Goal: Information Seeking & Learning: Compare options

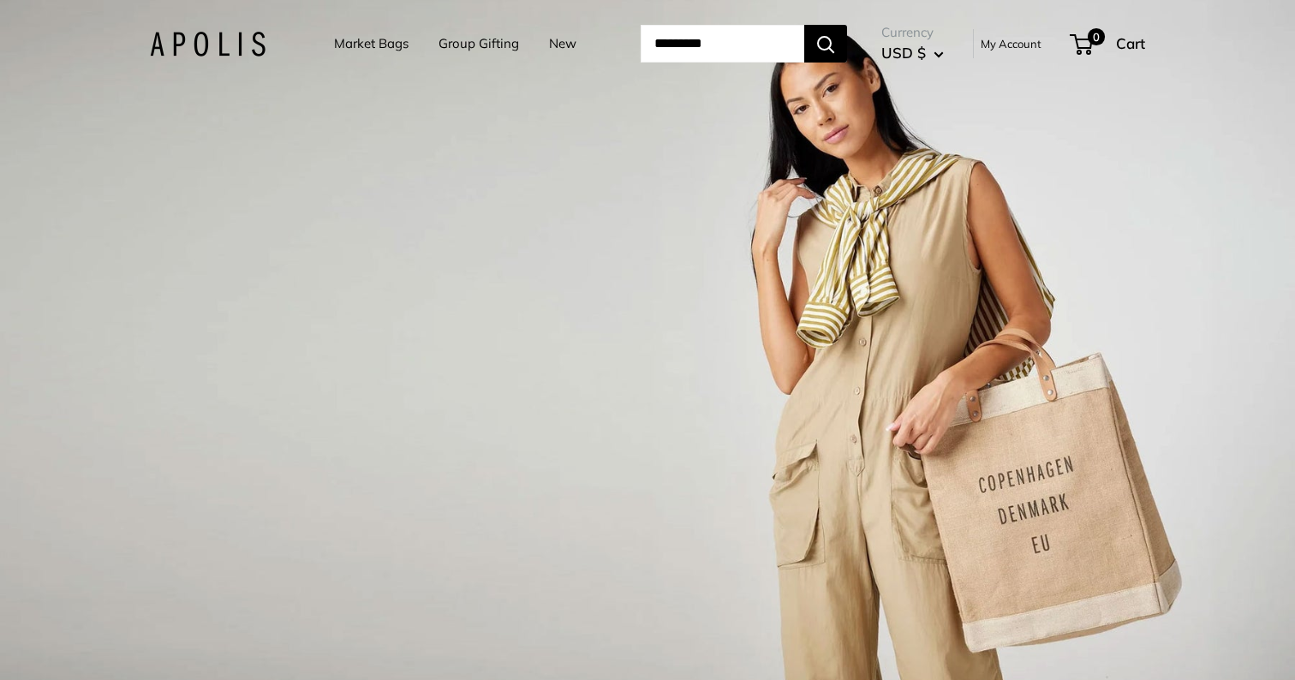
click at [334, 38] on link "Market Bags" at bounding box center [371, 44] width 75 height 24
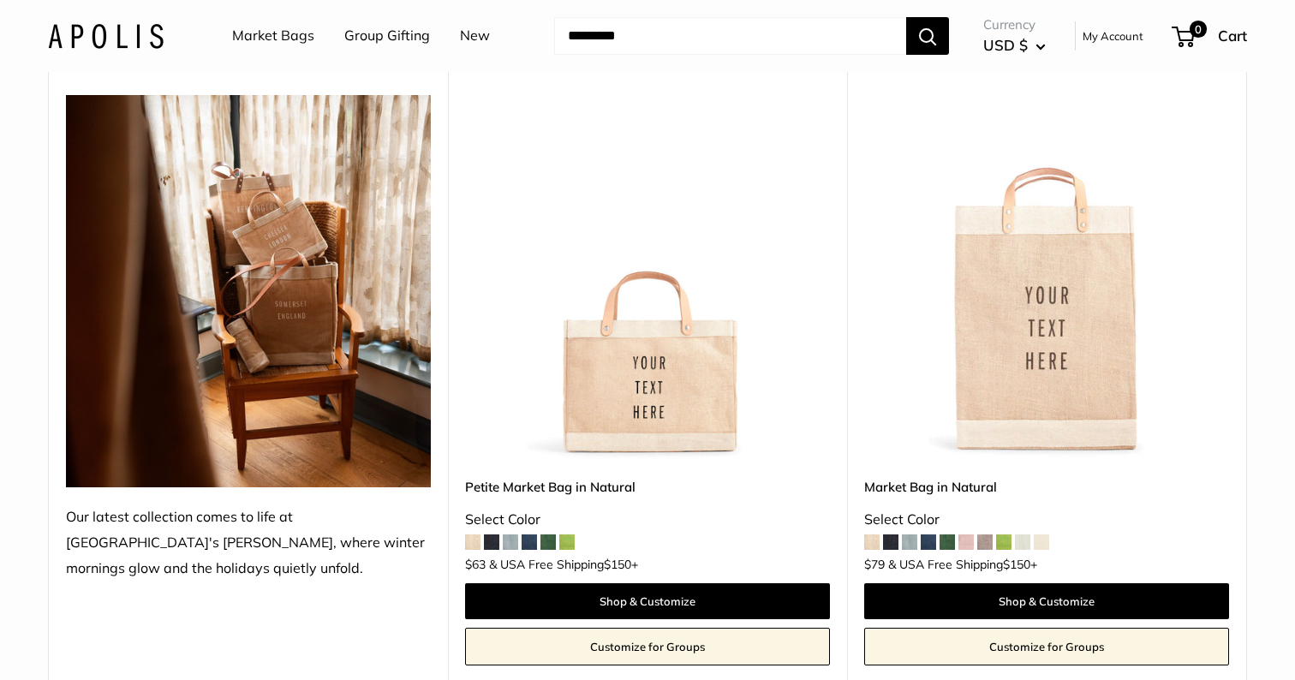
scroll to position [236, 0]
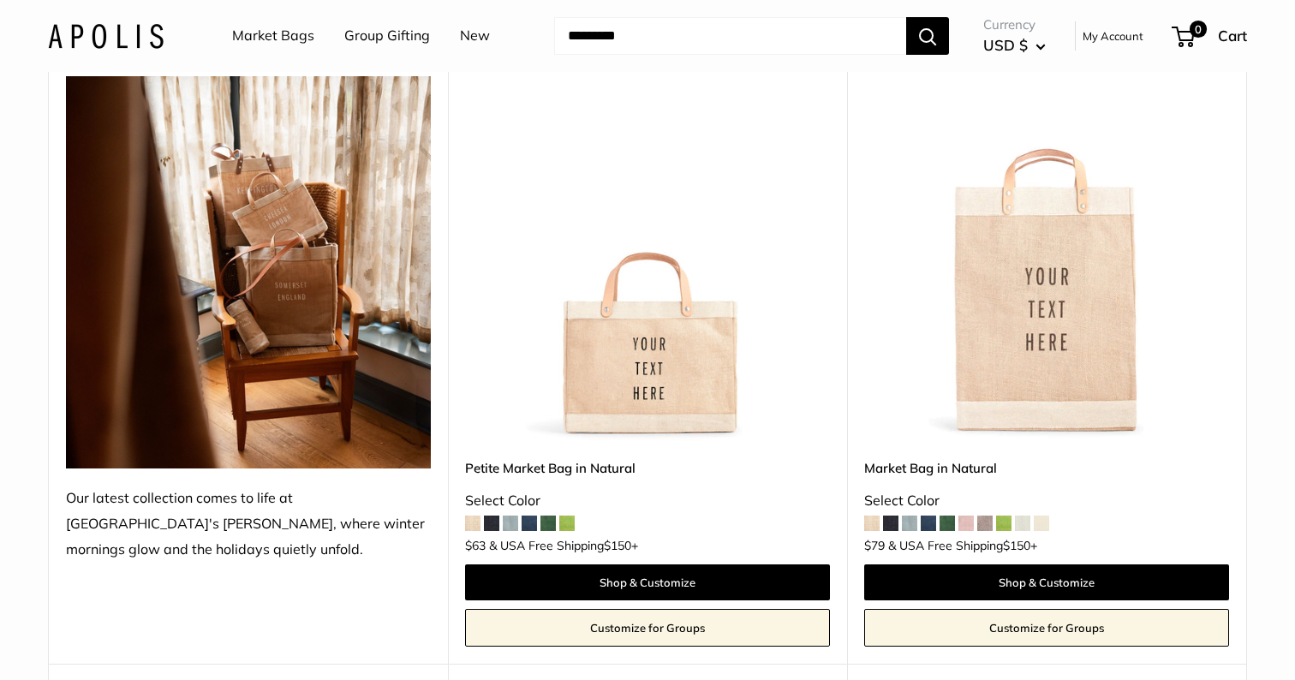
click at [892, 521] on span at bounding box center [890, 523] width 15 height 15
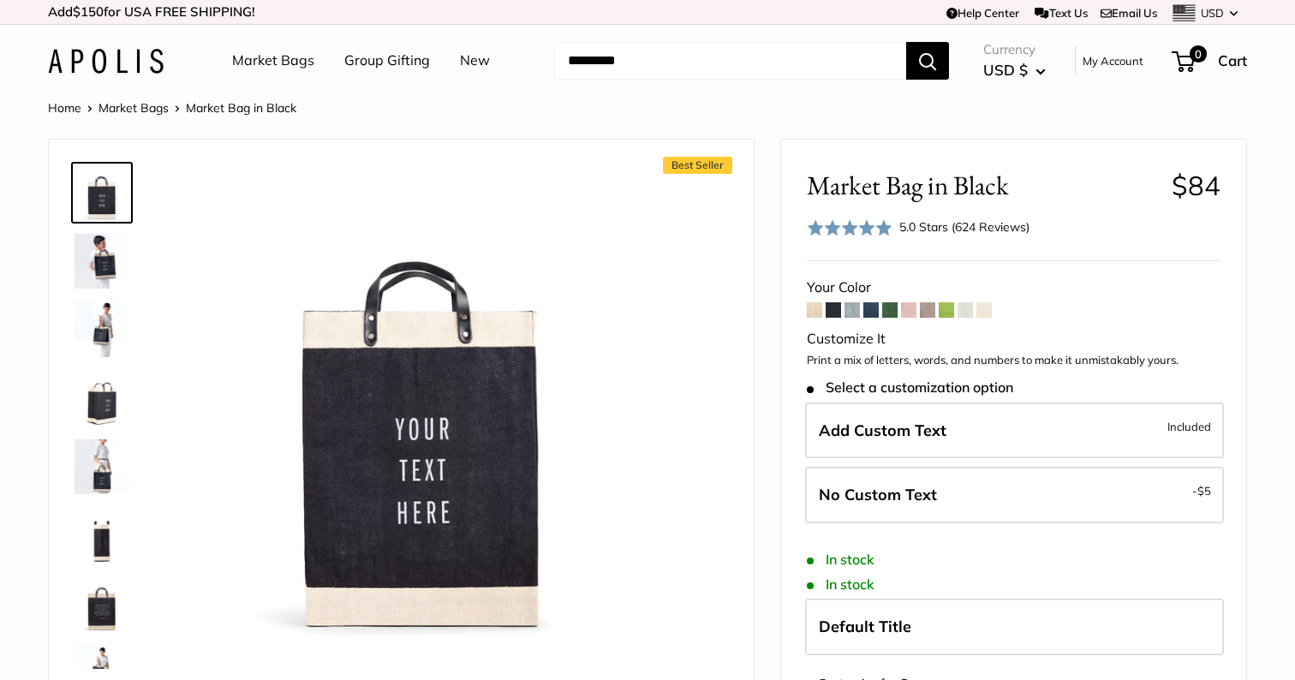
click at [870, 309] on span at bounding box center [870, 309] width 15 height 15
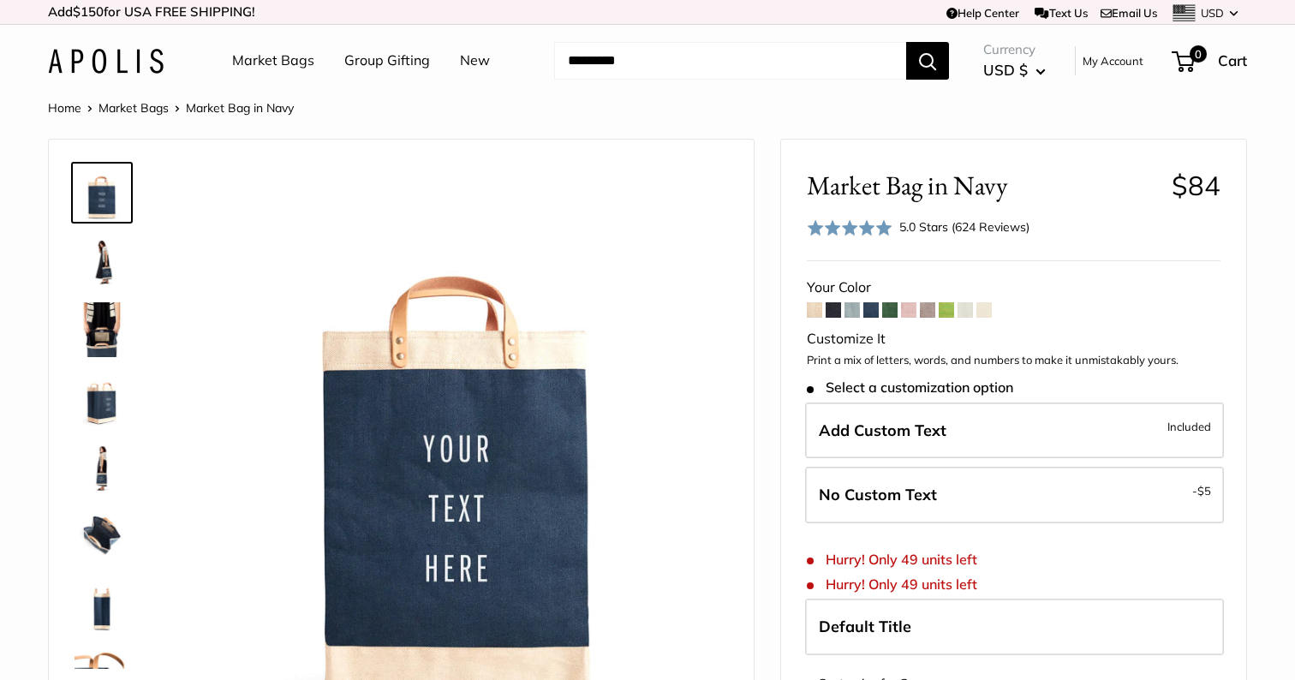
click at [873, 310] on span at bounding box center [870, 309] width 15 height 15
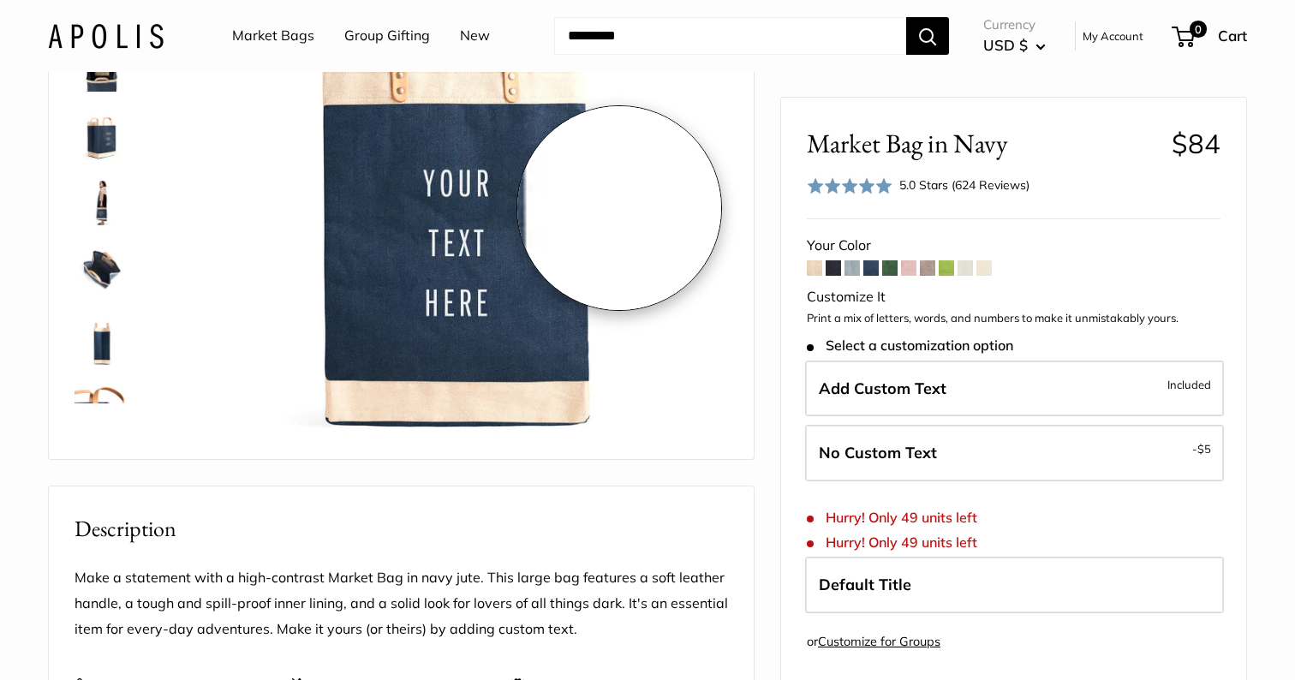
scroll to position [275, 0]
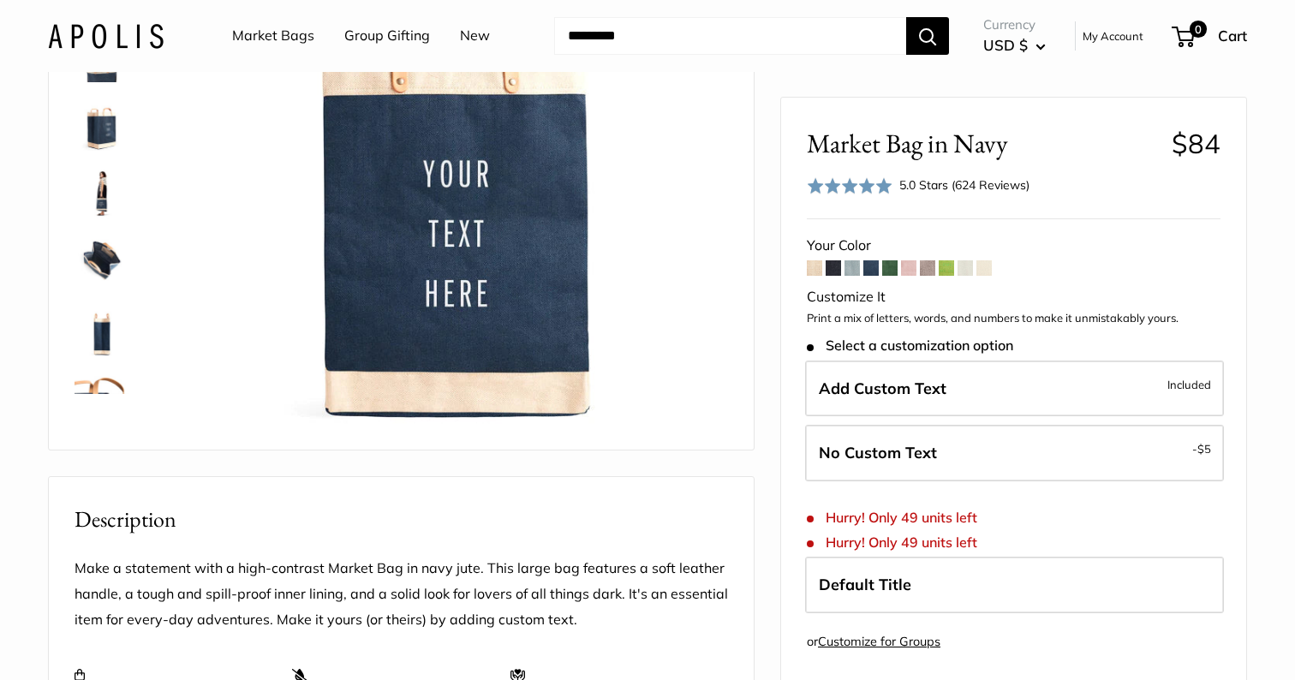
click at [100, 182] on img at bounding box center [102, 191] width 55 height 55
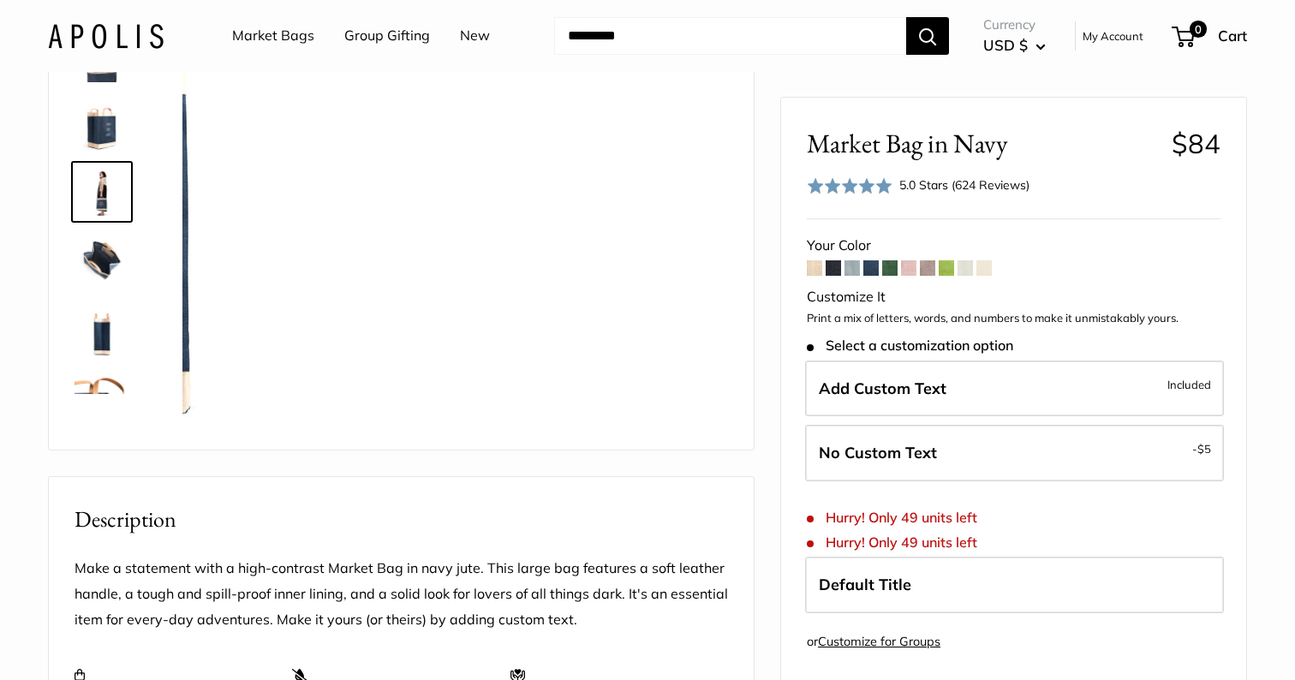
scroll to position [53, 0]
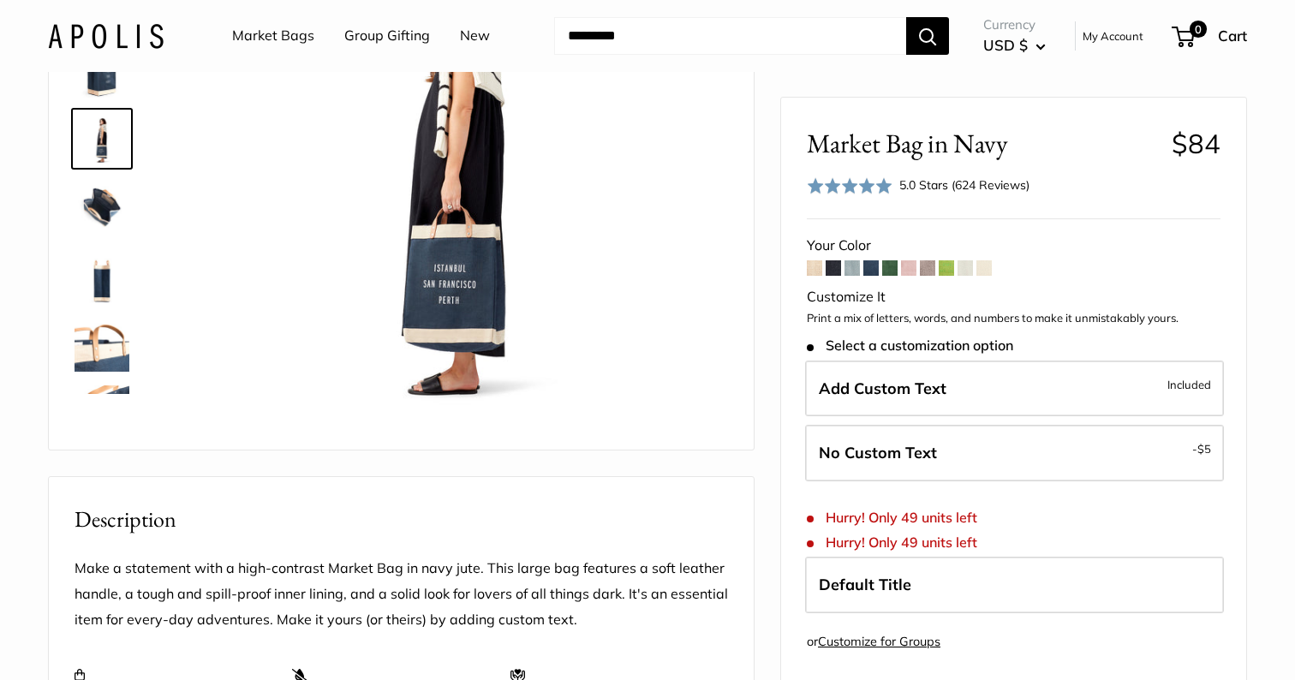
click at [104, 76] on img at bounding box center [102, 70] width 55 height 55
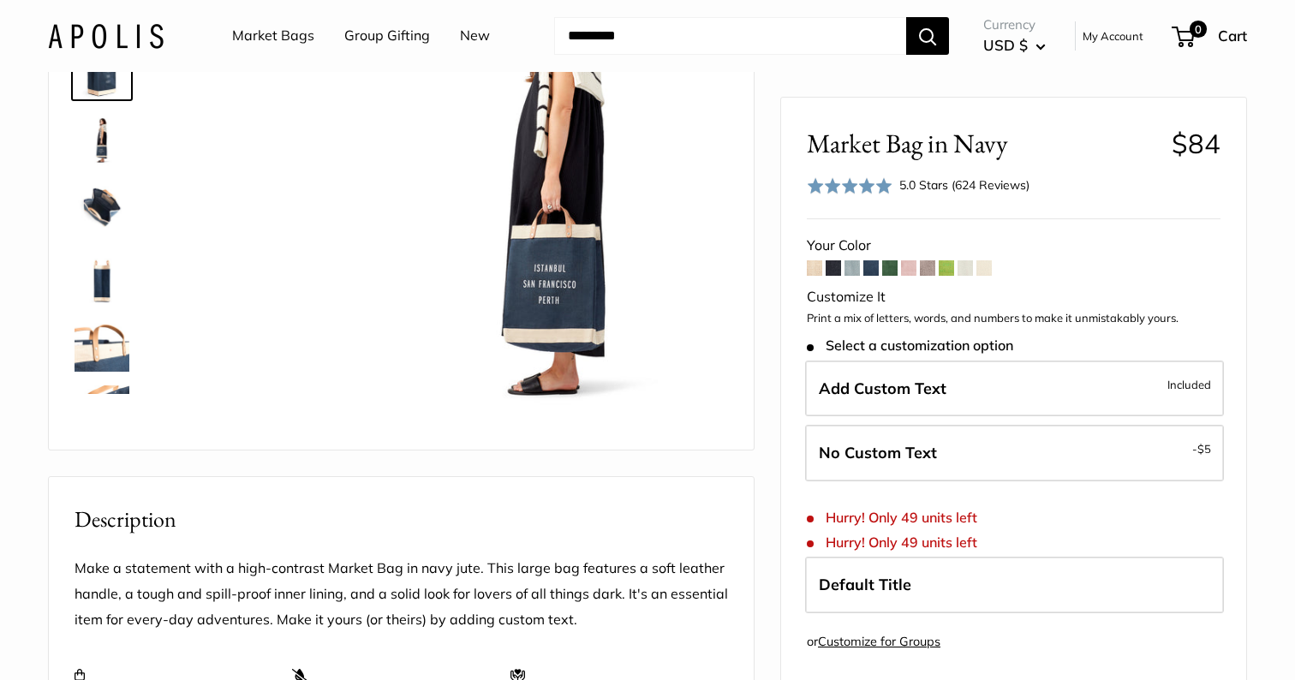
scroll to position [0, 0]
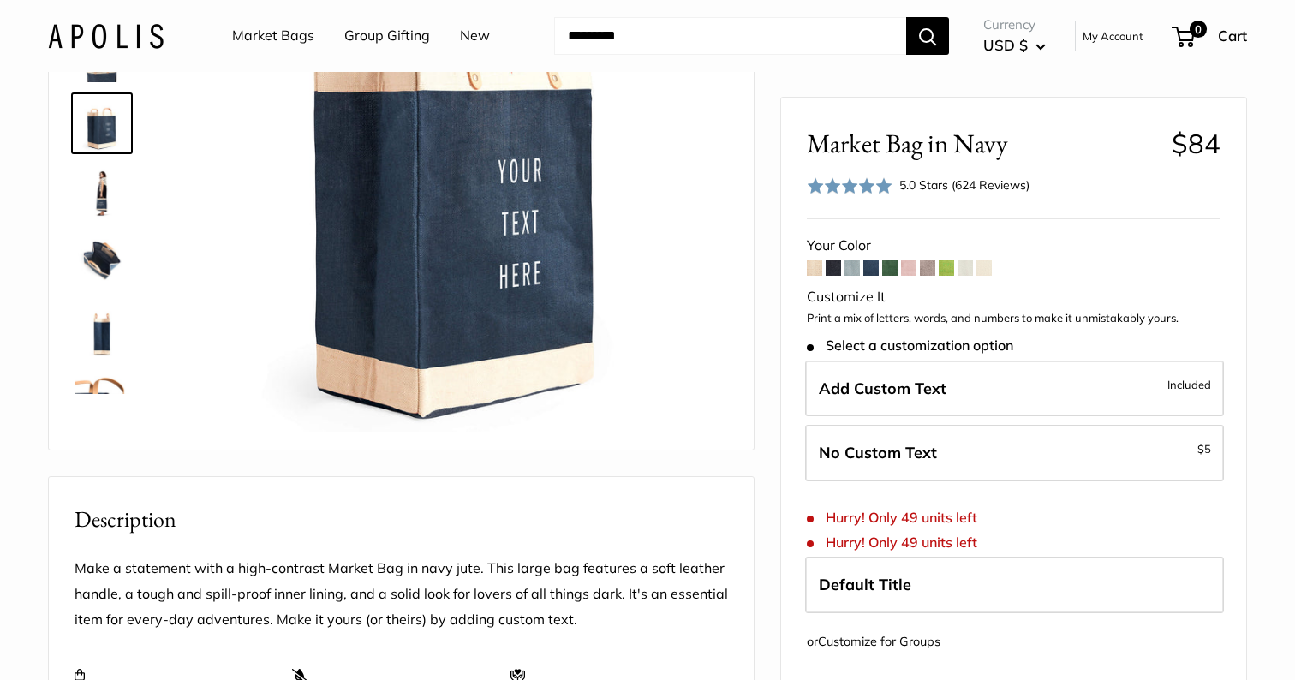
click at [105, 243] on img at bounding box center [102, 260] width 55 height 55
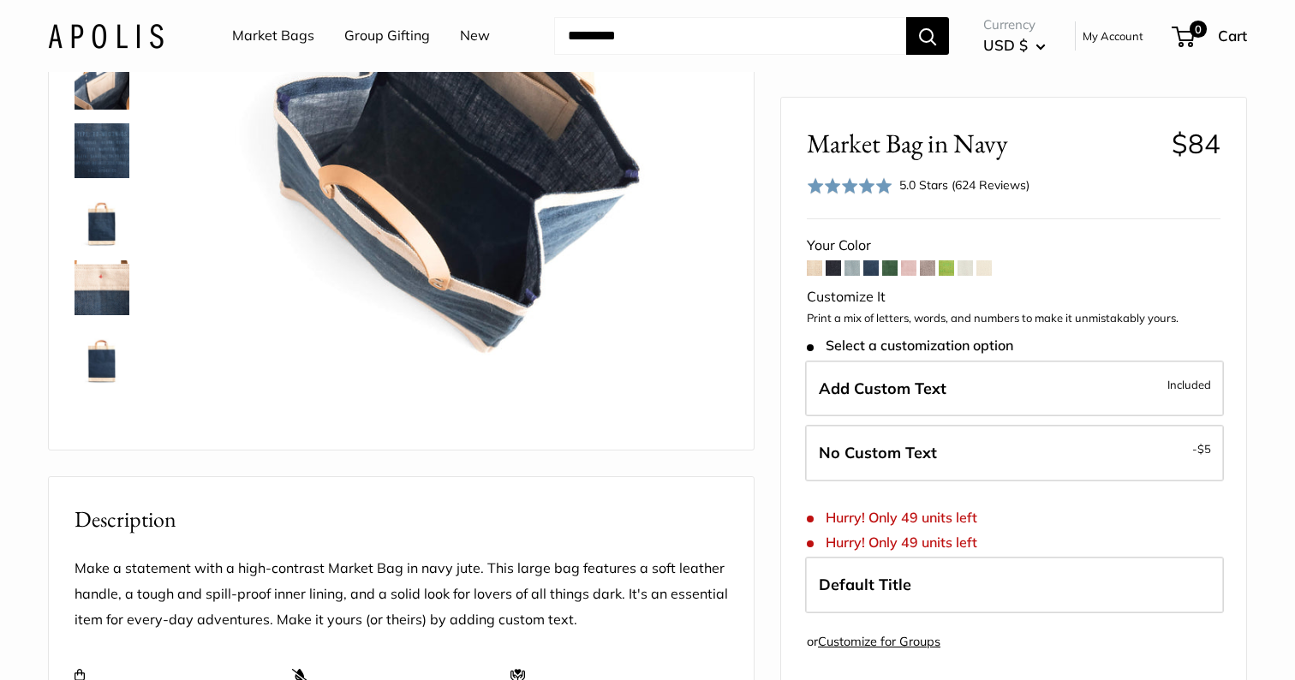
scroll to position [384, 0]
click at [104, 233] on img at bounding box center [102, 219] width 55 height 55
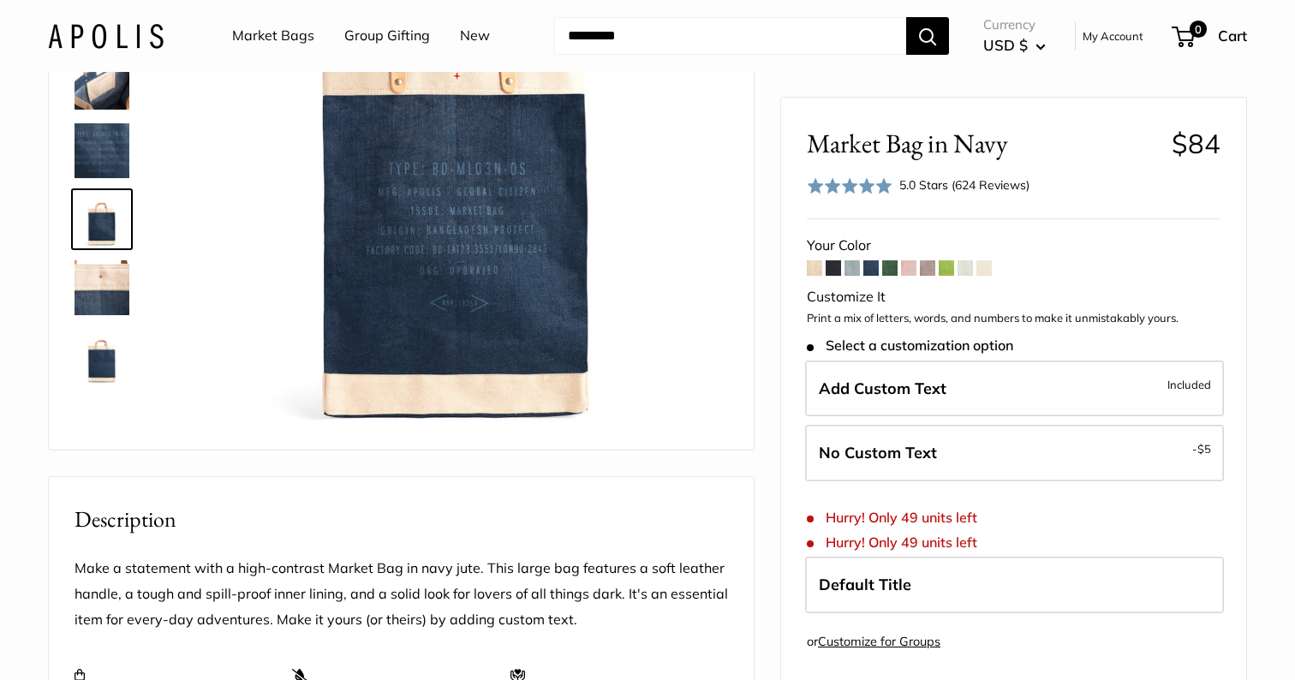
click at [103, 298] on img at bounding box center [102, 287] width 55 height 55
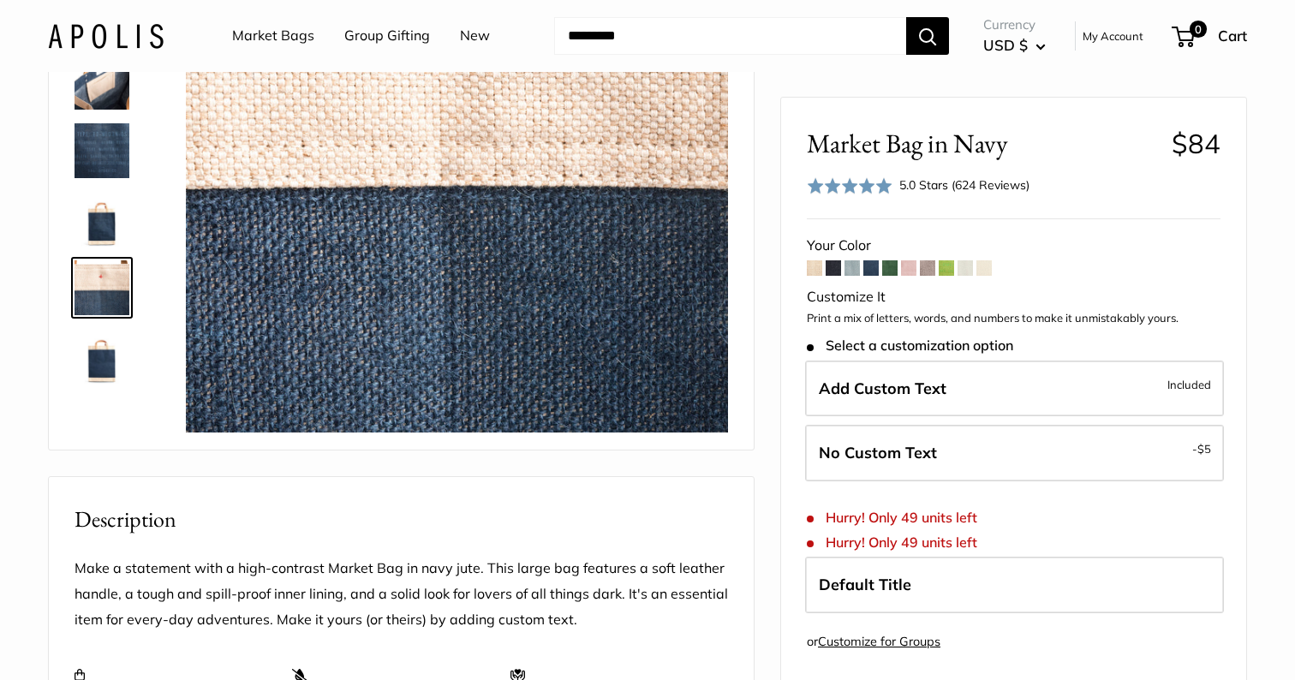
click at [99, 367] on img at bounding box center [102, 356] width 55 height 55
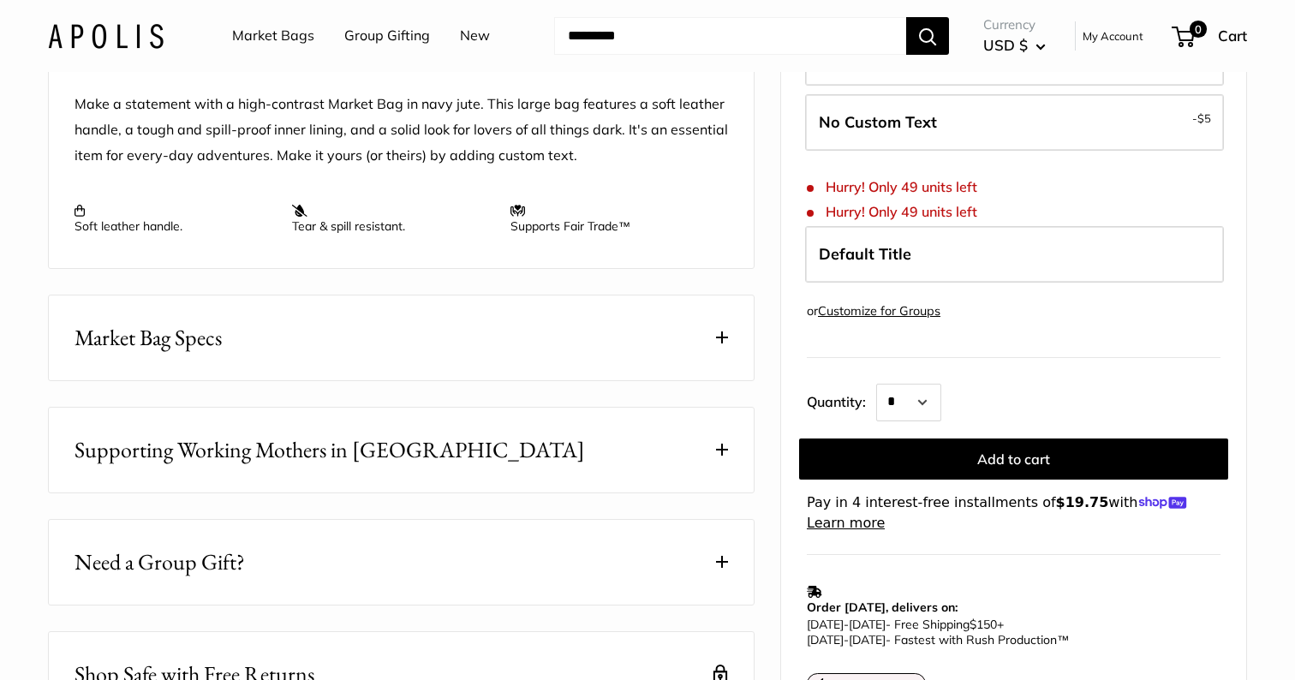
scroll to position [777, 0]
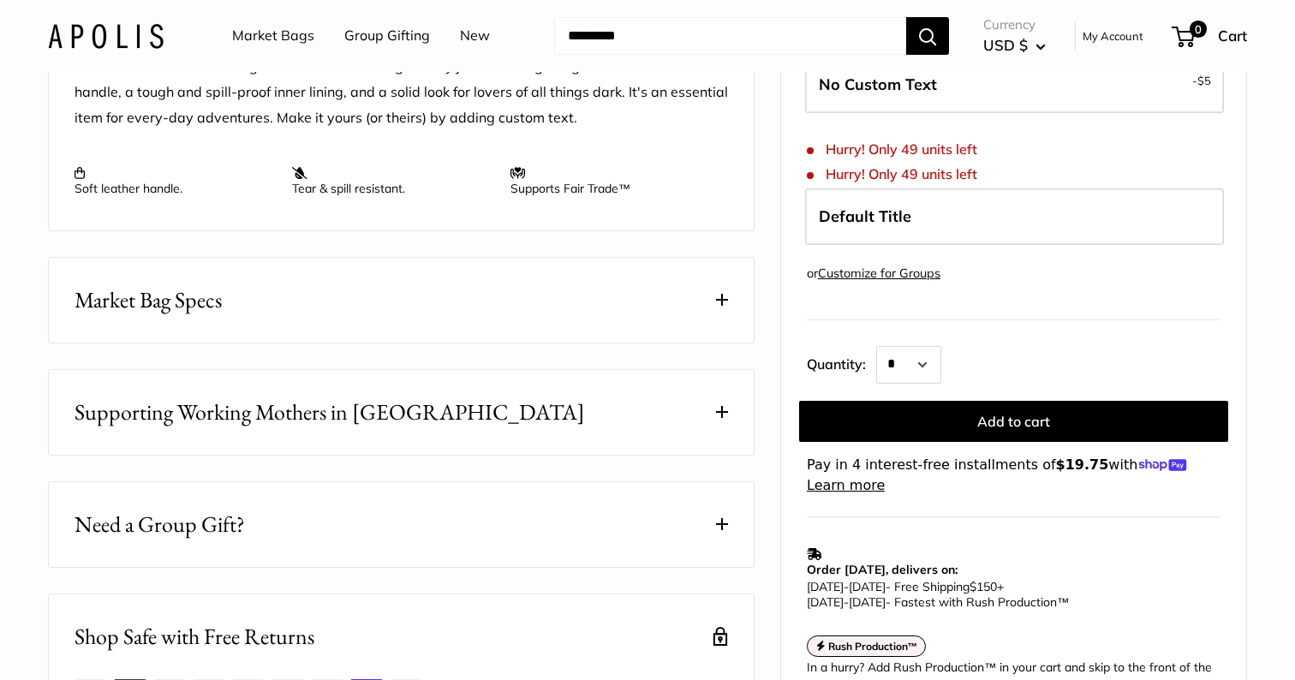
click at [719, 306] on span at bounding box center [722, 300] width 12 height 12
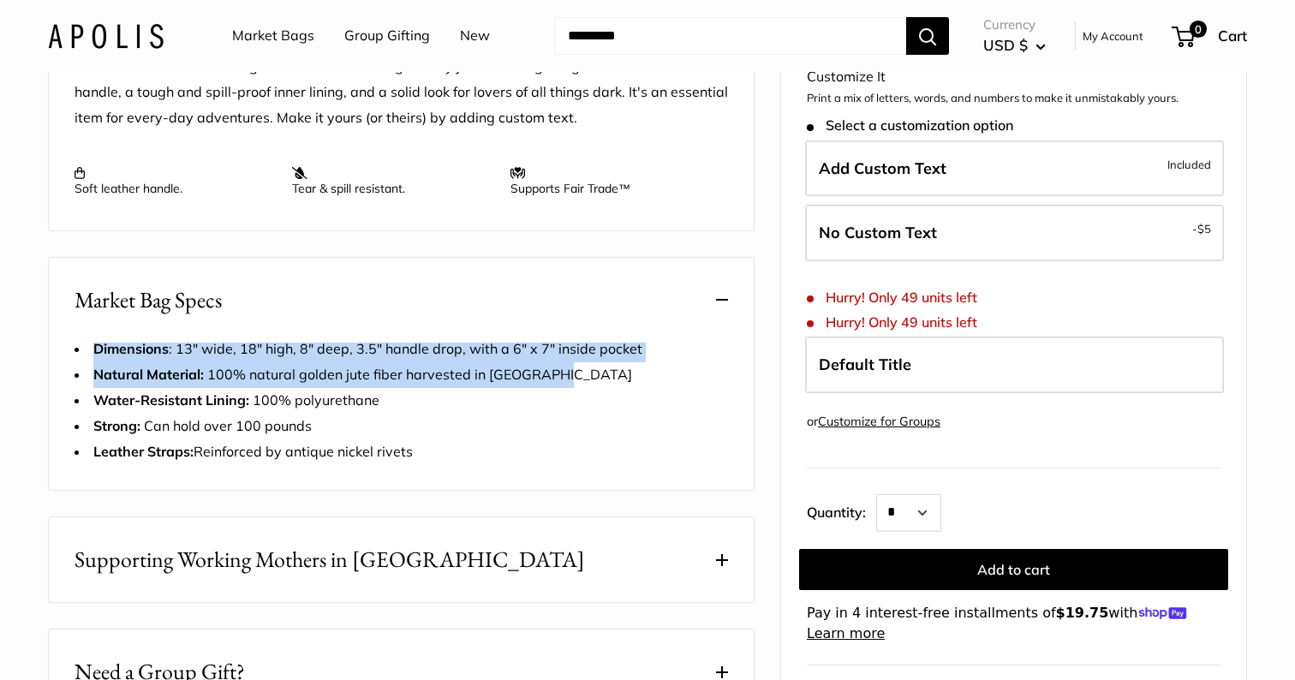
drag, startPoint x: 562, startPoint y: 421, endPoint x: 62, endPoint y: 396, distance: 500.8
click at [75, 396] on div "Dimensions : 13" wide, 18" high, 8" deep, 3.5" handle drop, with a 6" x 7" insi…" at bounding box center [402, 401] width 654 height 128
copy div "Dimensions : 13" wide, 18" high, 8" deep, 3.5" handle drop, with a 6" x 7" insi…"
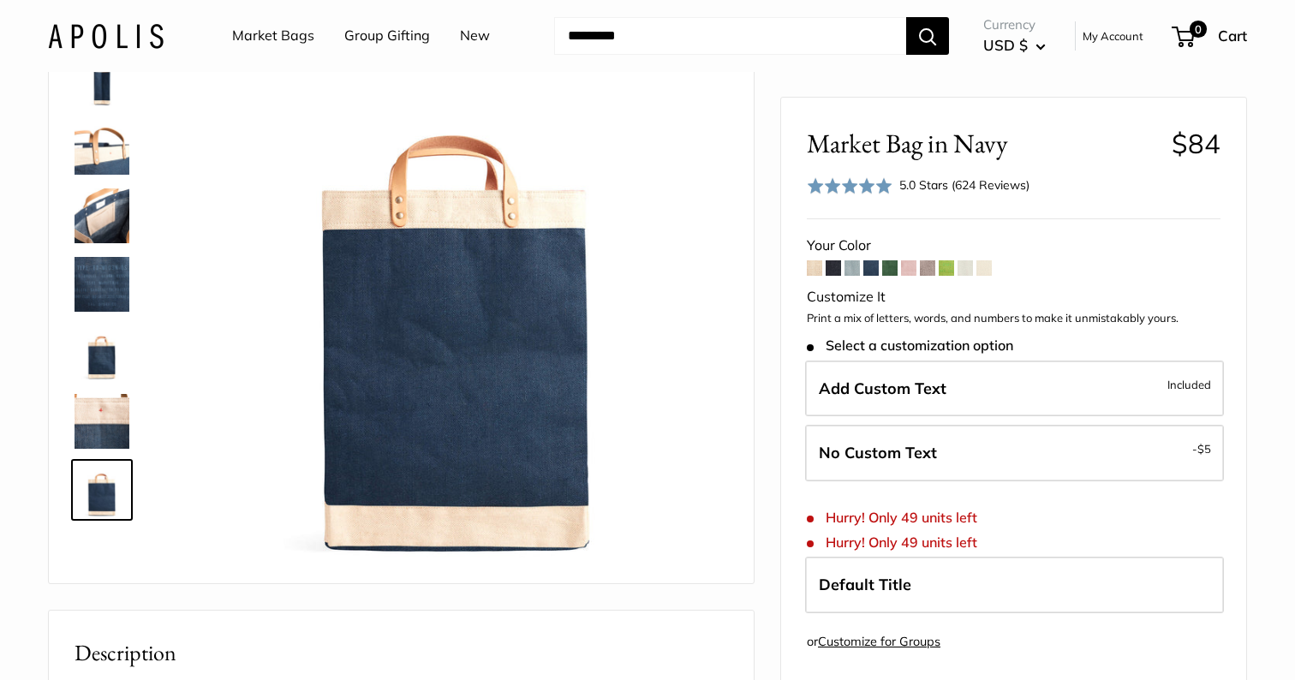
scroll to position [57, 0]
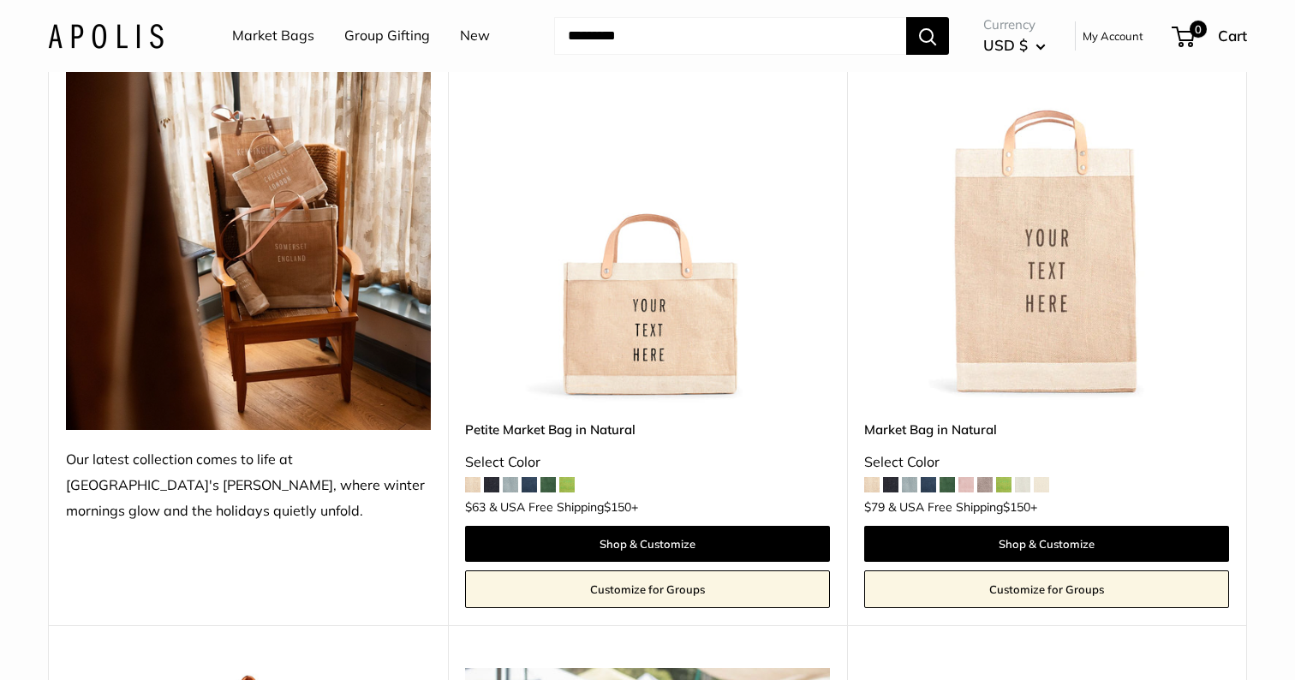
scroll to position [283, 0]
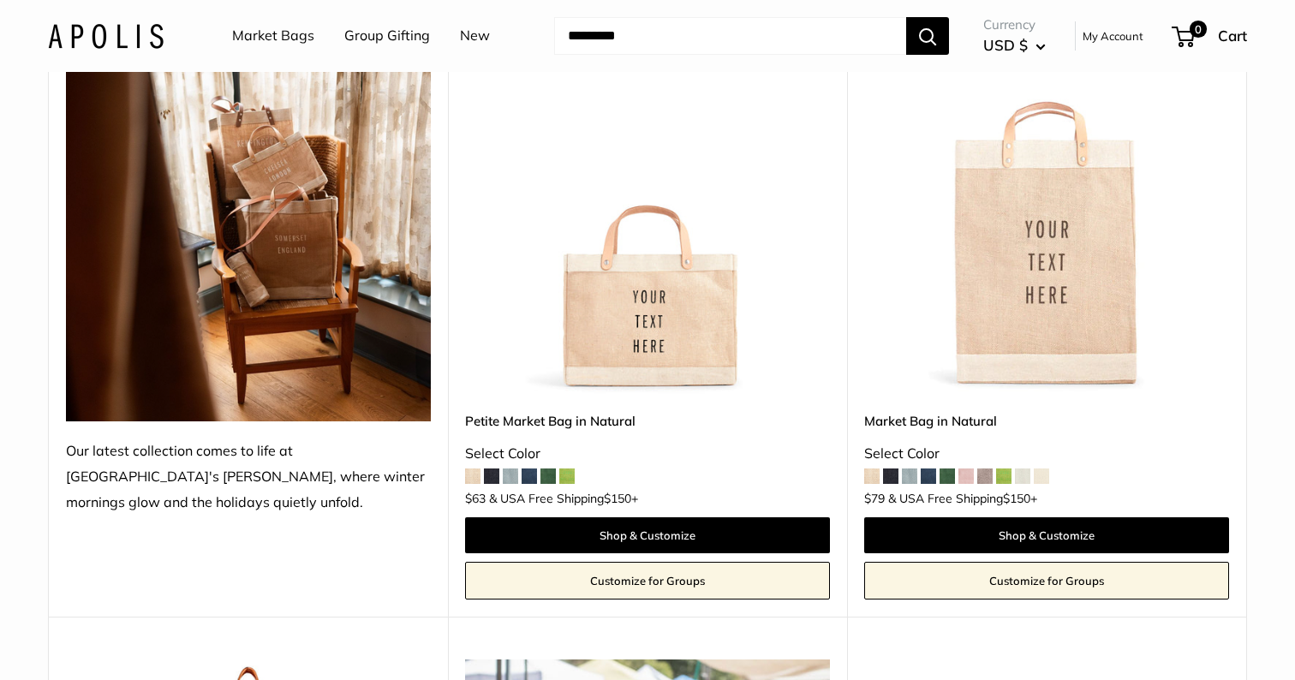
click at [607, 420] on link "Petite Market Bag in Natural" at bounding box center [647, 421] width 365 height 20
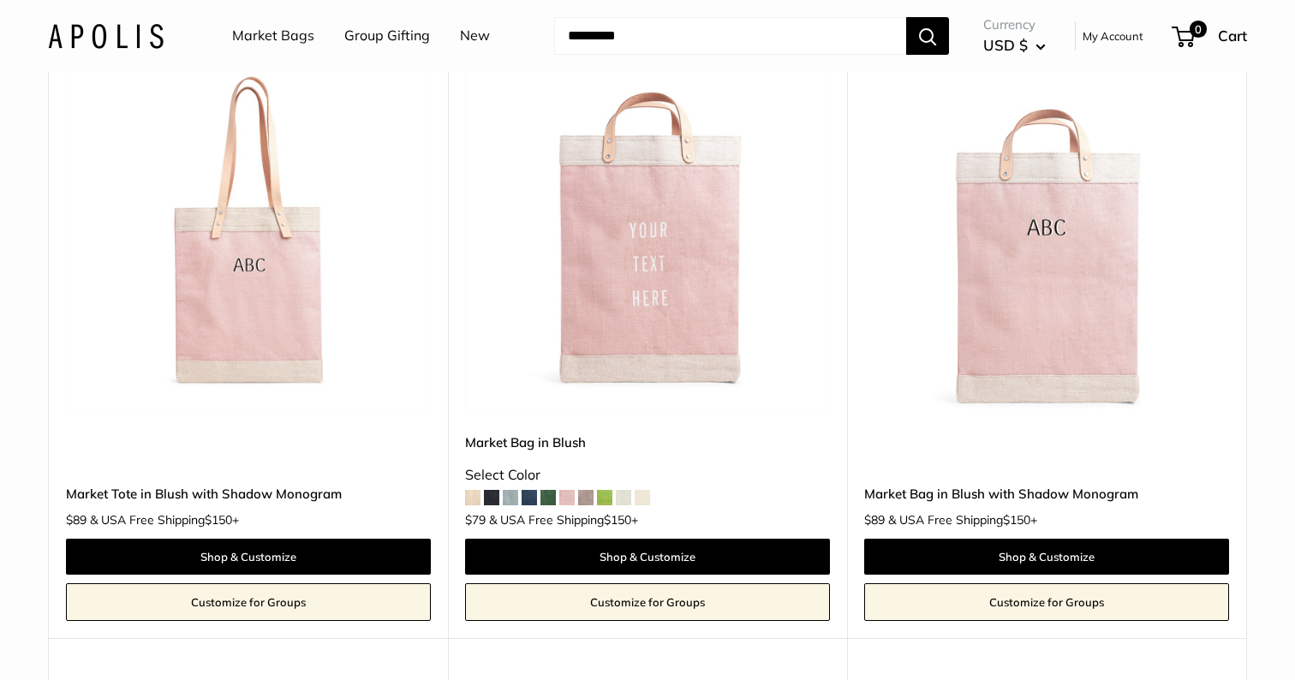
scroll to position [3312, 0]
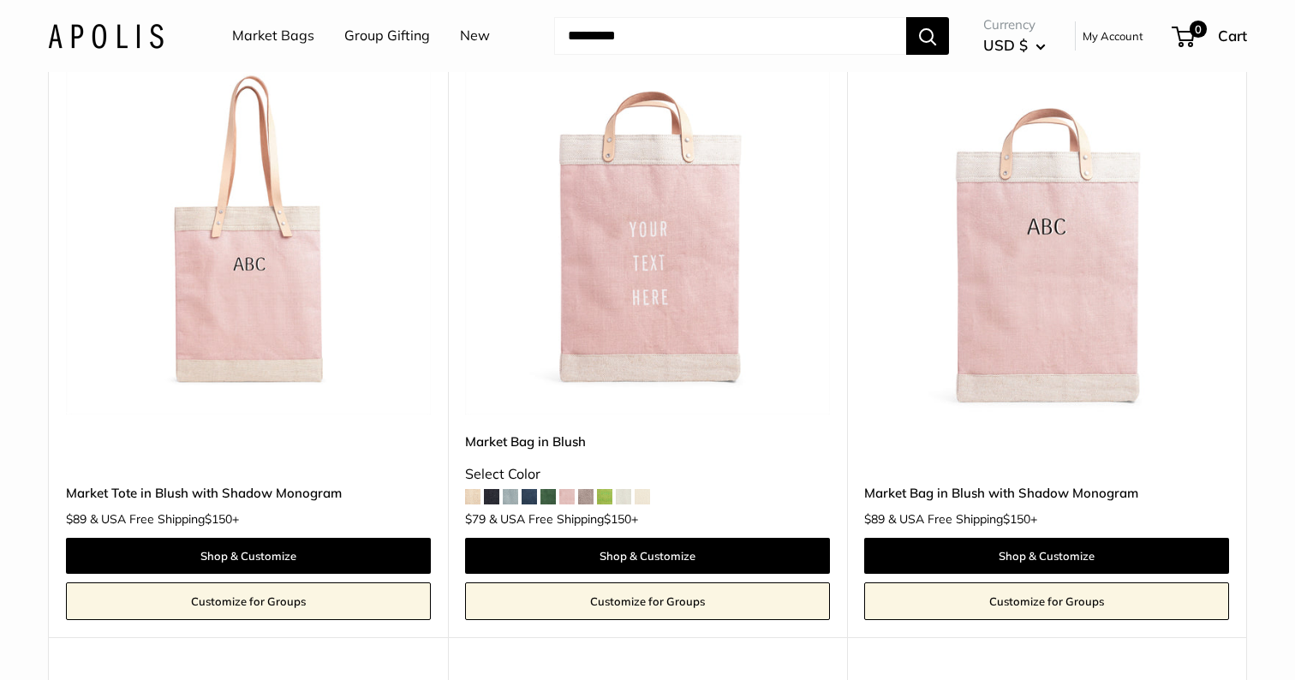
click at [491, 493] on span at bounding box center [491, 496] width 15 height 15
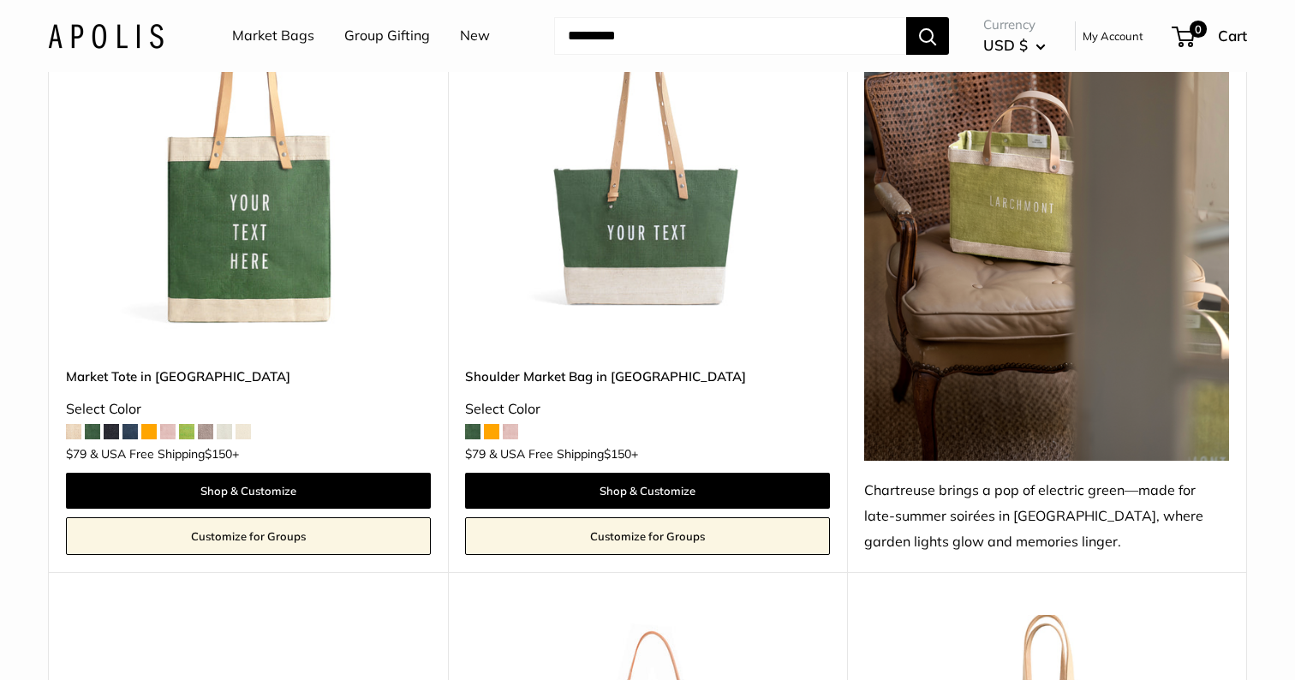
scroll to position [4648, 0]
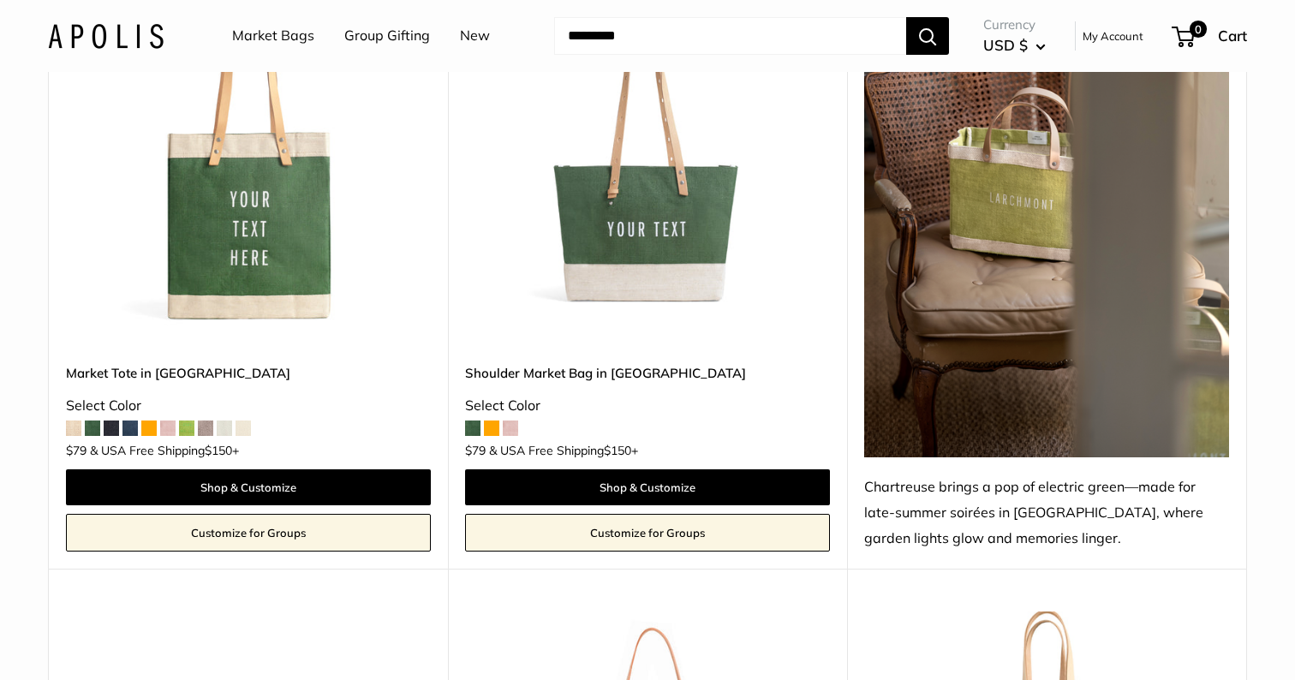
click at [0, 0] on img at bounding box center [0, 0] width 0 height 0
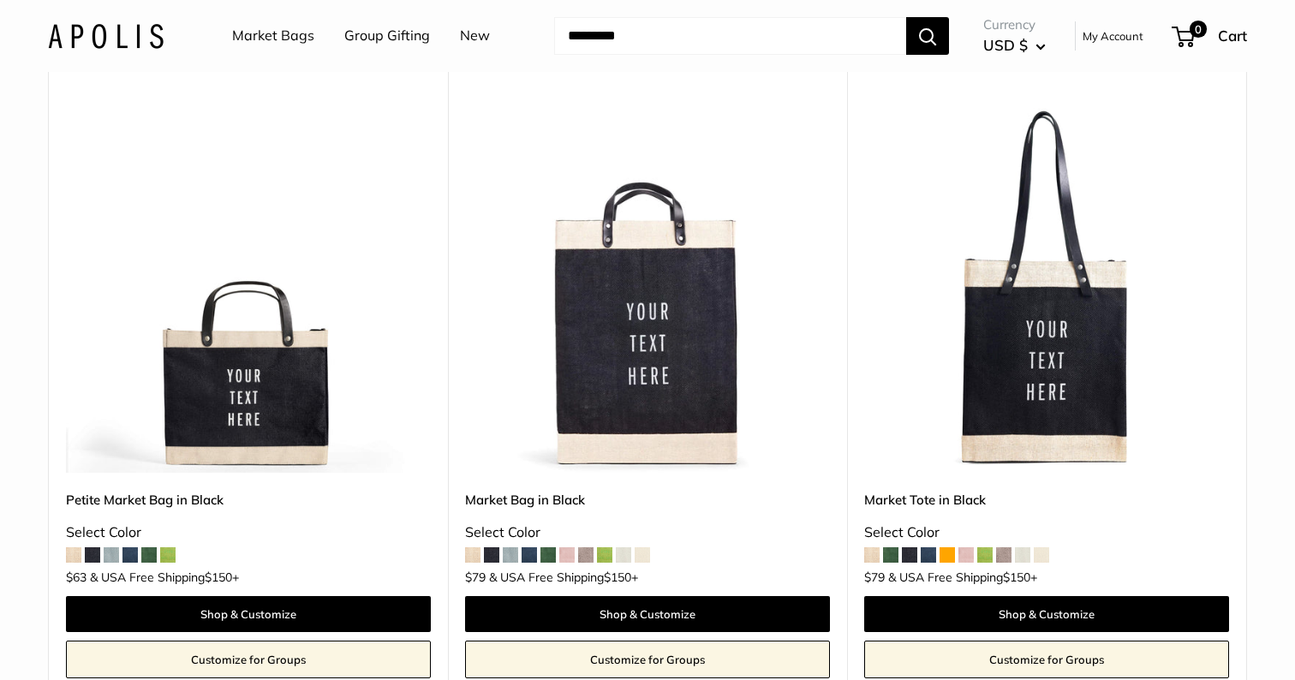
scroll to position [7691, 0]
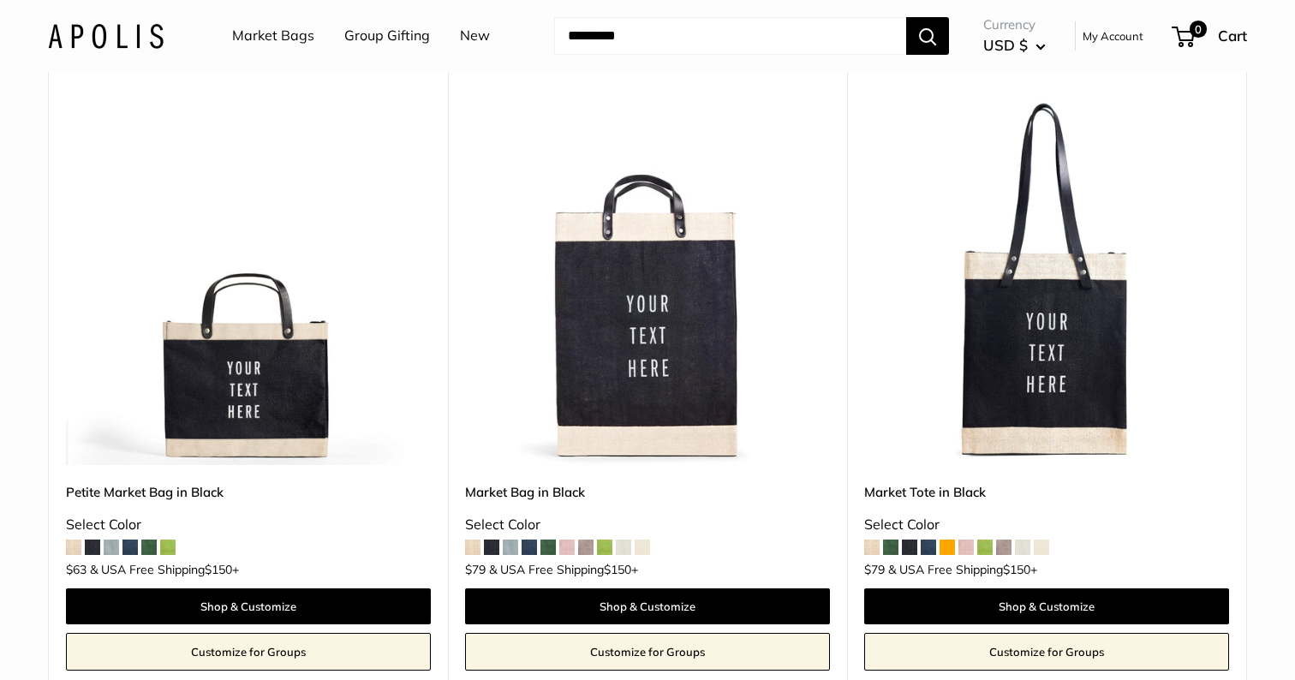
click at [934, 482] on link "Market Tote in Black" at bounding box center [1046, 492] width 365 height 20
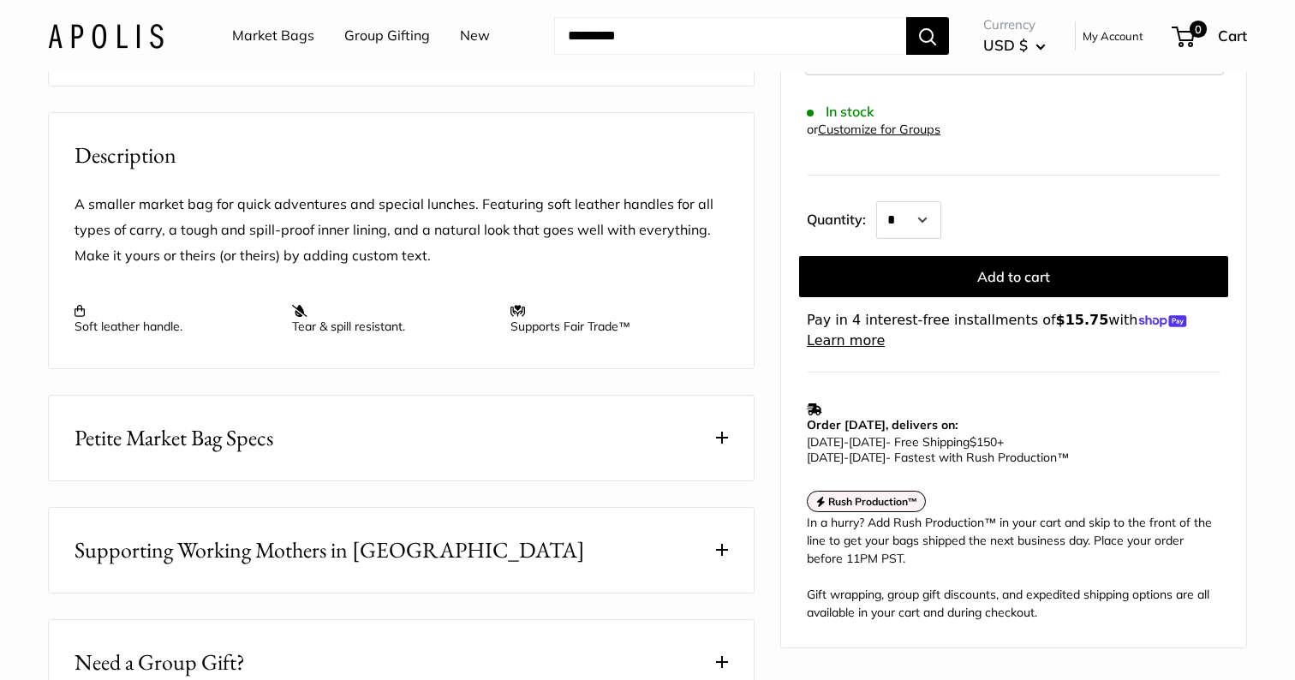
scroll to position [606, 0]
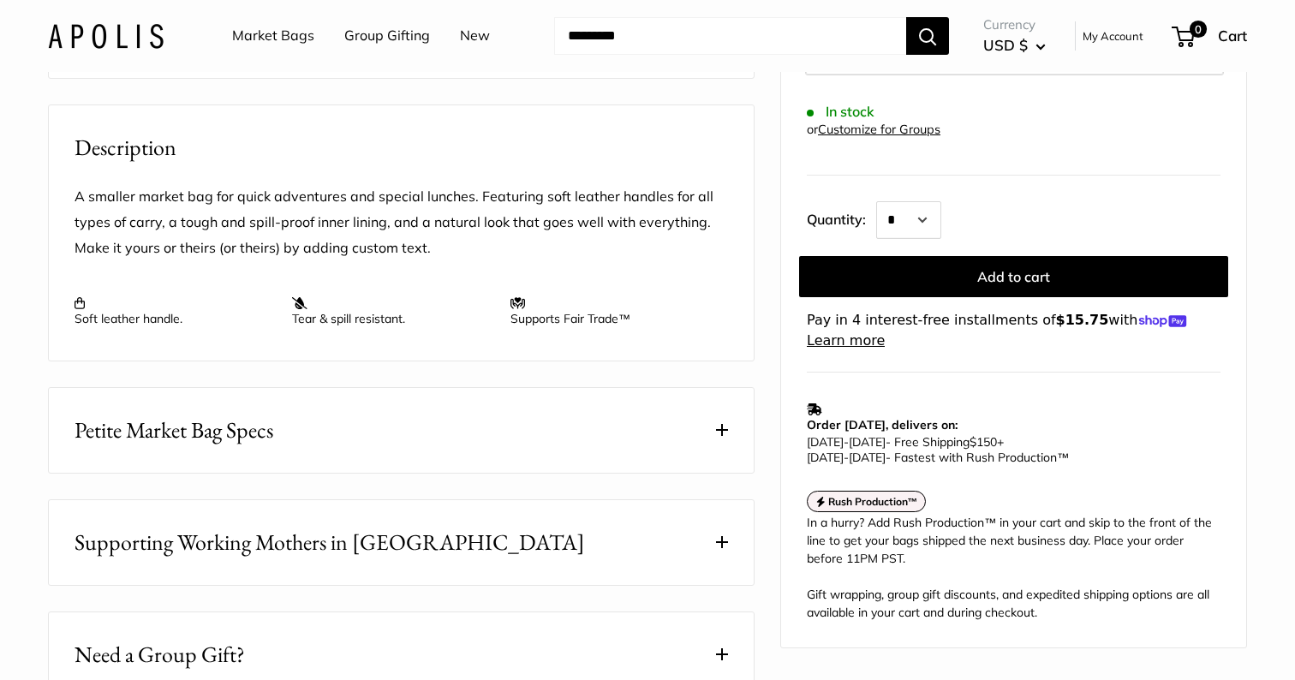
click at [607, 420] on button "Petite Market Bag Specs" at bounding box center [401, 430] width 705 height 85
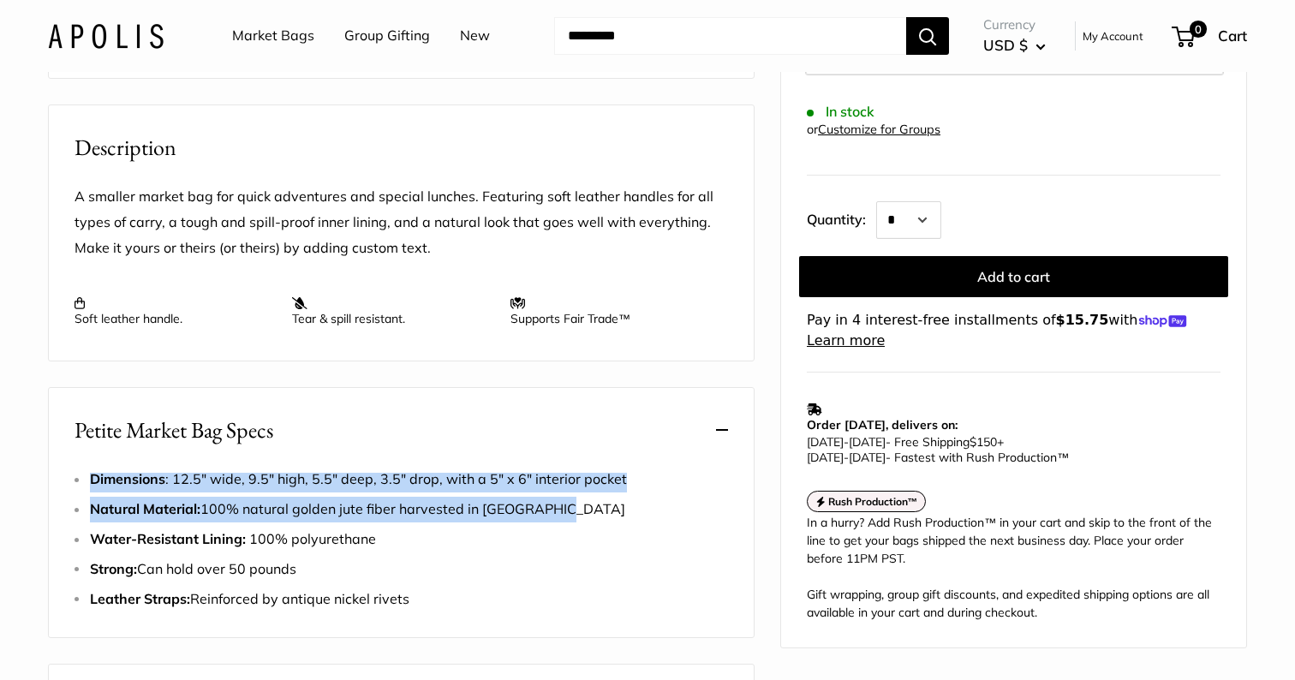
drag, startPoint x: 556, startPoint y: 530, endPoint x: 79, endPoint y: 501, distance: 478.0
click at [79, 501] on div "Dimensions : 12.5" wide, 9.5" high, 5.5" deep, 3.5" drop, with a 5" x 6" interi…" at bounding box center [402, 540] width 654 height 146
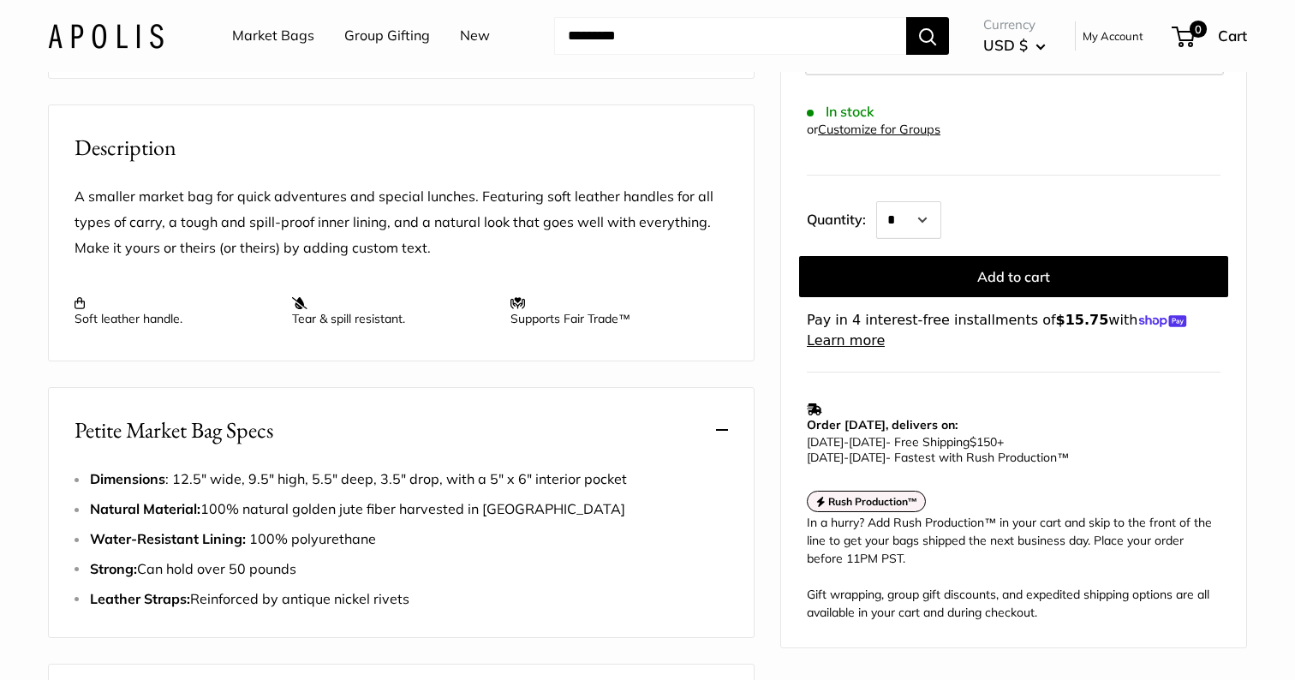
click at [481, 487] on span "Dimensions : 12.5" wide, 9.5" high, 5.5" deep, 3.5" drop, with a 5" x 6" interi…" at bounding box center [358, 478] width 537 height 17
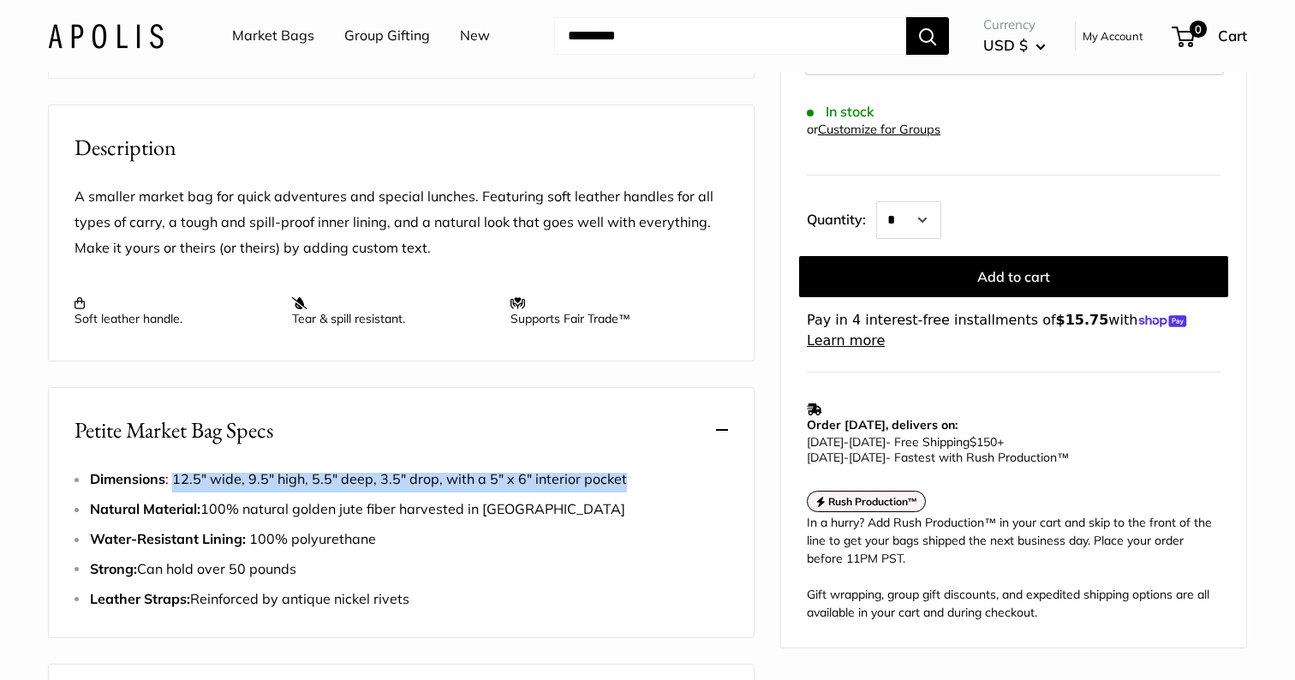
drag, startPoint x: 174, startPoint y: 502, endPoint x: 631, endPoint y: 497, distance: 457.4
click at [631, 493] on li "Dimensions : 12.5" wide, 9.5" high, 5.5" deep, 3.5" drop, with a 5" x 6" interi…" at bounding box center [409, 480] width 638 height 26
copy span "12.5" wide, 9.5" high, 5.5" deep, 3.5" drop, with a 5" x 6" interior pocket"
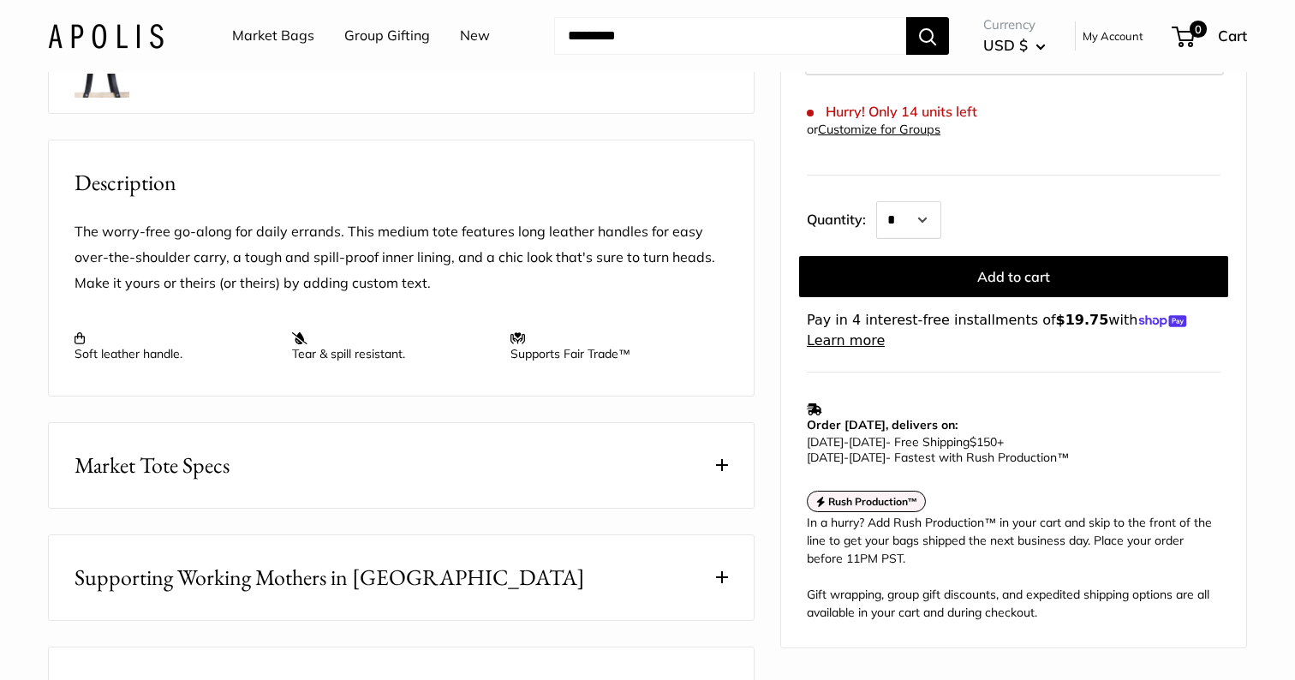
scroll to position [584, 0]
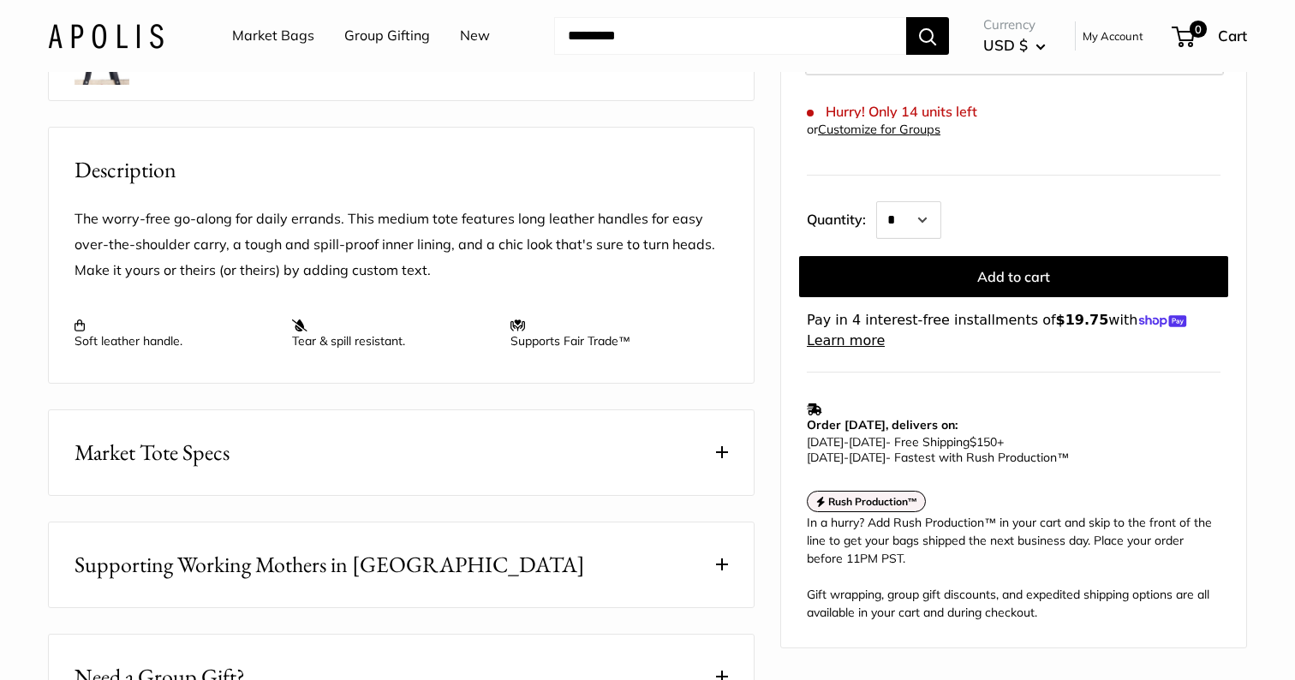
click at [217, 469] on span "Market Tote Specs" at bounding box center [152, 452] width 155 height 33
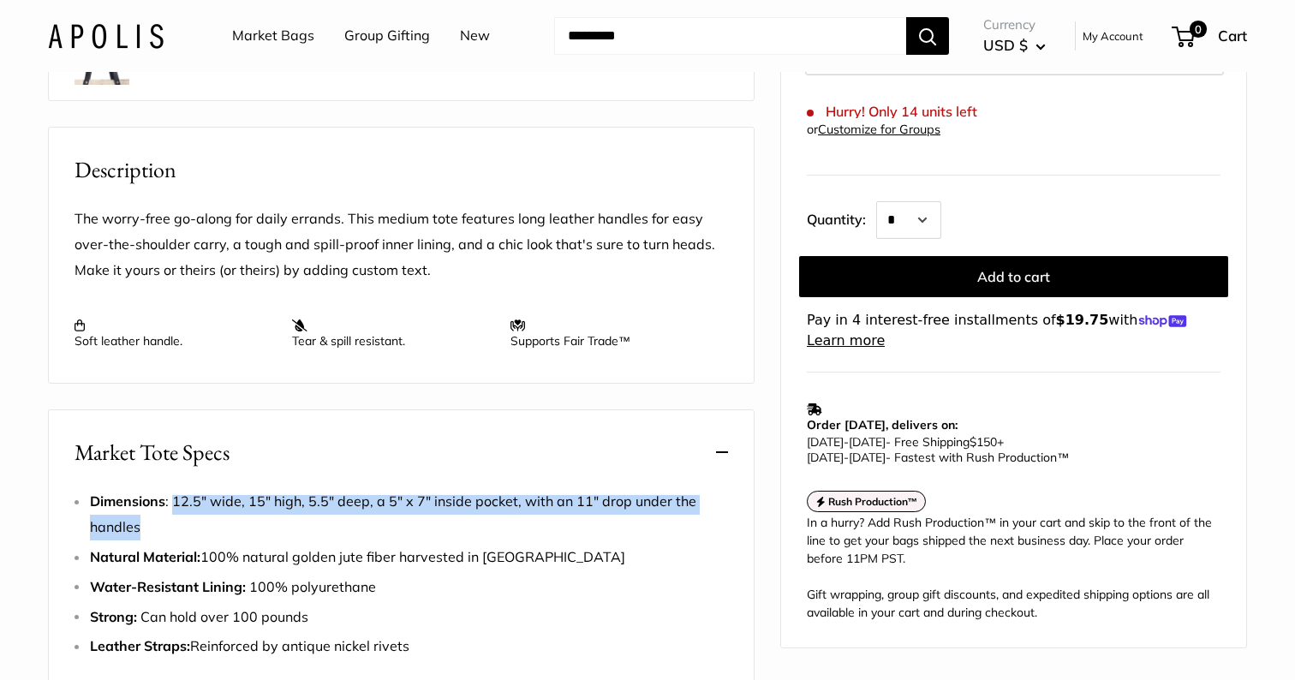
drag, startPoint x: 175, startPoint y: 522, endPoint x: 177, endPoint y: 535, distance: 13.9
click at [177, 535] on li "Dimensions : 12.5" wide, 15" high, 5.5" deep, a 5" x 7" inside pocket, with an …" at bounding box center [409, 514] width 638 height 51
copy span "12.5" wide, 15" high, 5.5" deep, a 5" x 7" inside pocket, with an 11" drop unde…"
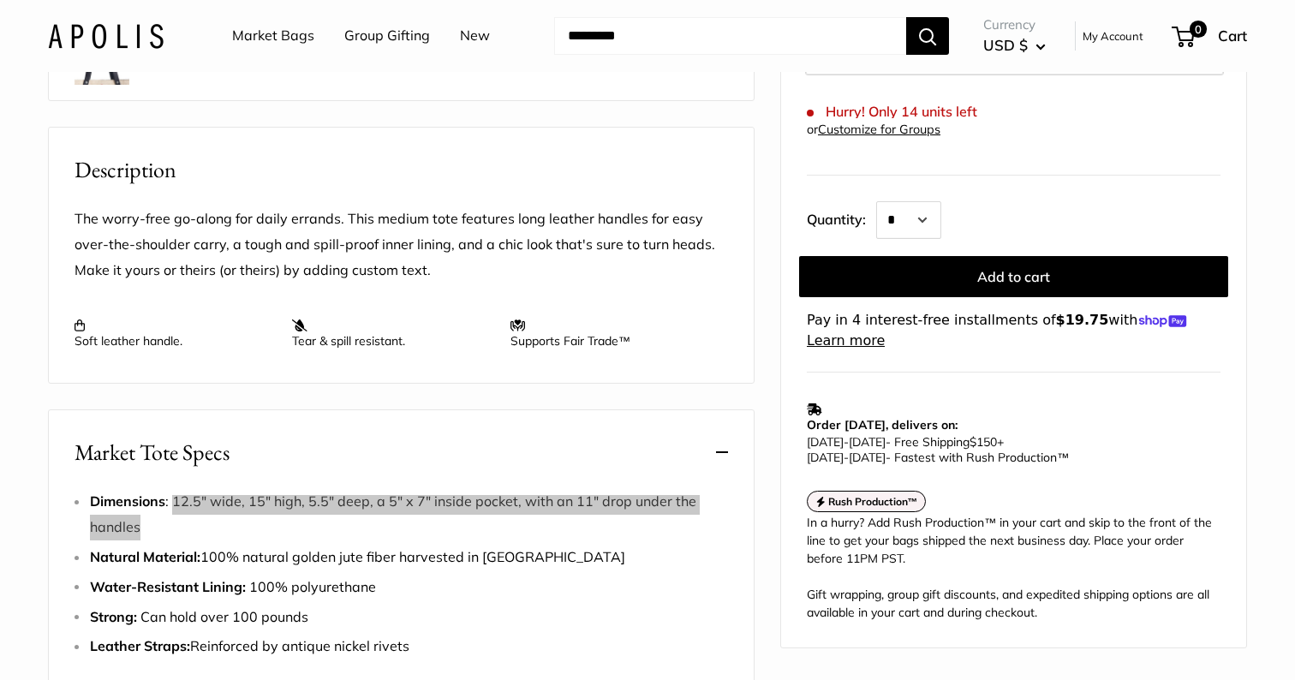
scroll to position [0, 0]
